Goal: Transaction & Acquisition: Purchase product/service

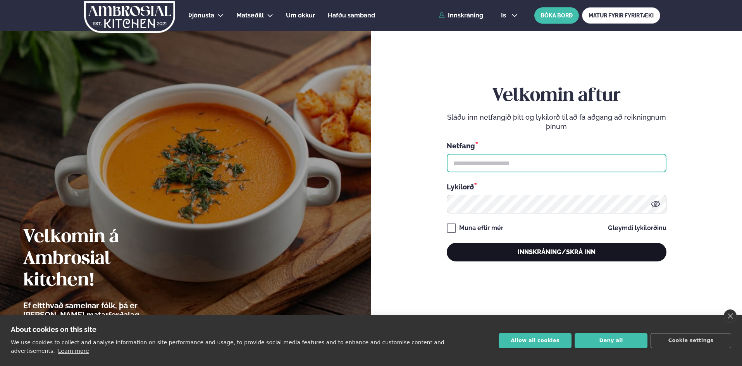
type input "**********"
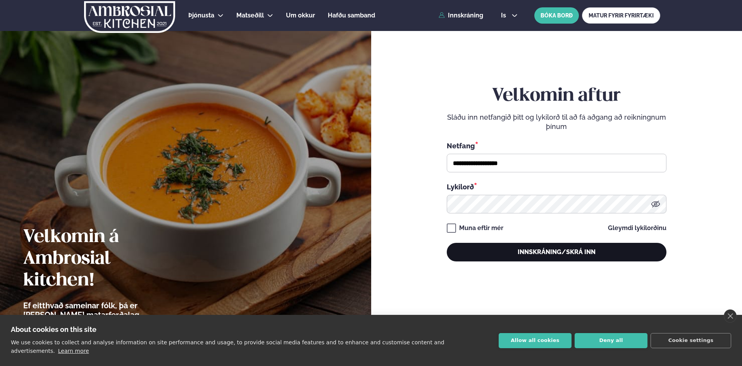
click at [527, 248] on button "Innskráning/Skrá inn" at bounding box center [557, 252] width 220 height 19
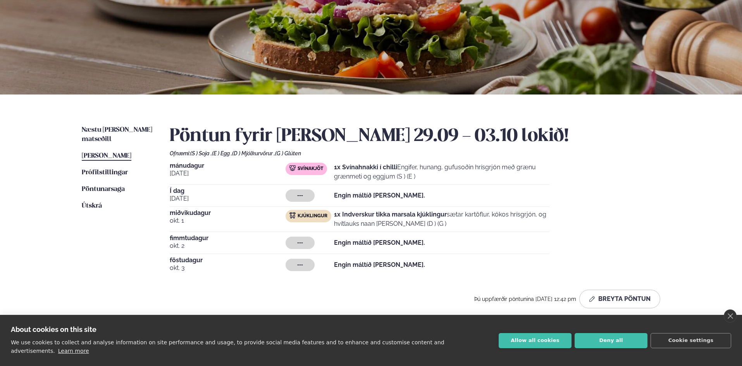
scroll to position [77, 0]
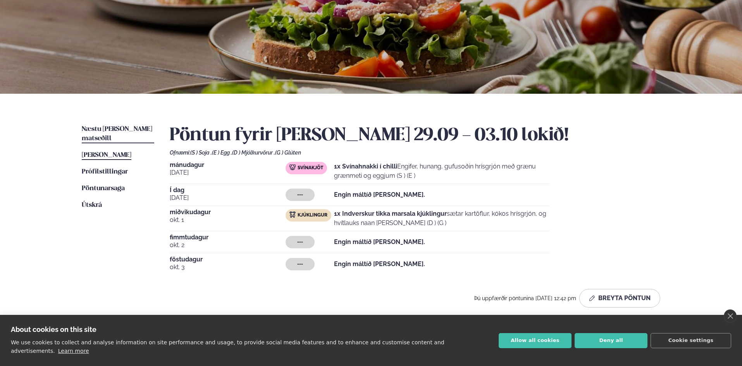
click at [115, 127] on span "Næstu [PERSON_NAME] matseðill" at bounding box center [117, 134] width 70 height 16
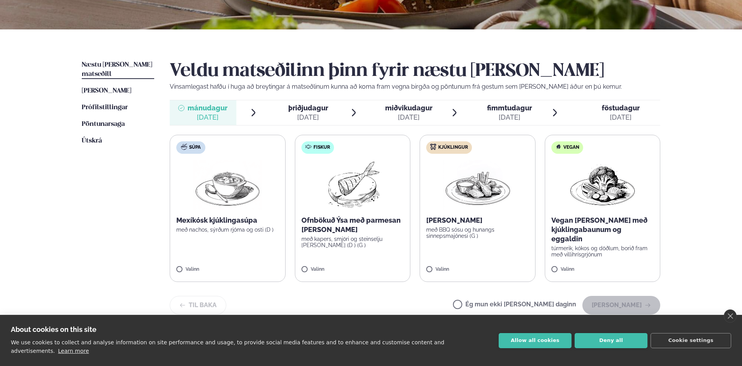
scroll to position [155, 0]
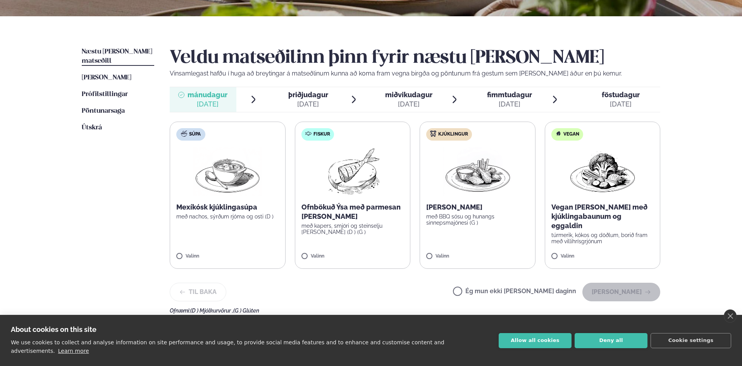
click at [372, 179] on img at bounding box center [352, 172] width 69 height 50
click at [624, 294] on button "[PERSON_NAME]" at bounding box center [621, 292] width 78 height 19
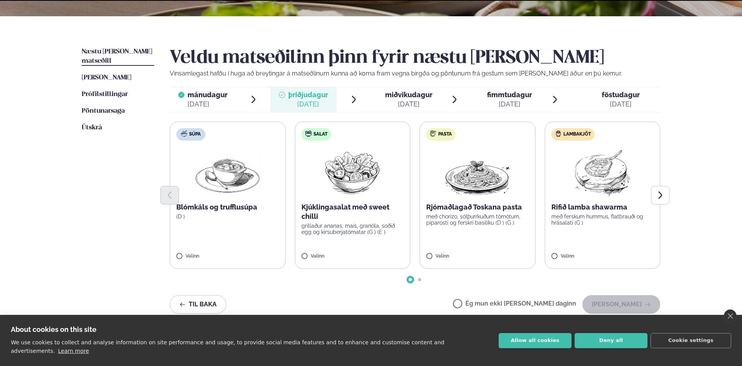
click at [406, 105] on div "[DATE]" at bounding box center [408, 104] width 47 height 9
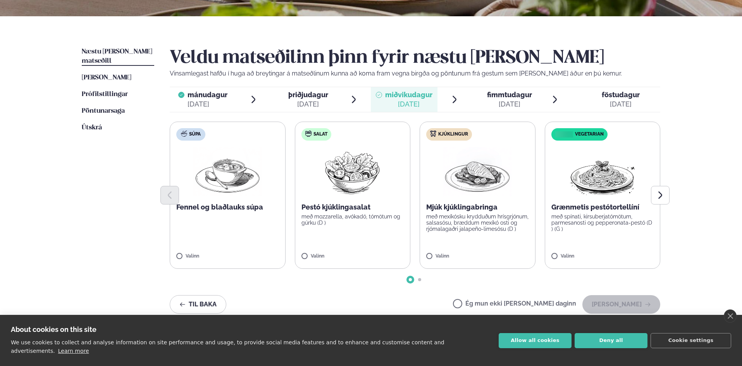
click at [438, 203] on div at bounding box center [415, 195] width 490 height 19
click at [488, 224] on p "með mexíkósku krydduðum hrísgrjónum, salsasósu, bræddum mexíkó osti og rjómalag…" at bounding box center [477, 222] width 103 height 19
click at [633, 304] on button "[PERSON_NAME]" at bounding box center [621, 304] width 78 height 19
